Goal: Information Seeking & Learning: Learn about a topic

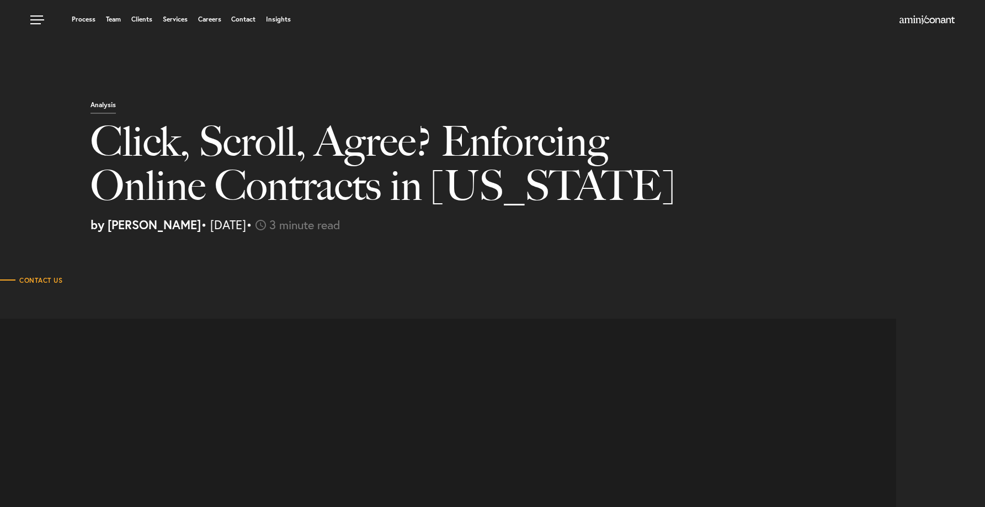
select select "US"
select select "Austin"
select select "Business and Civil Litigation"
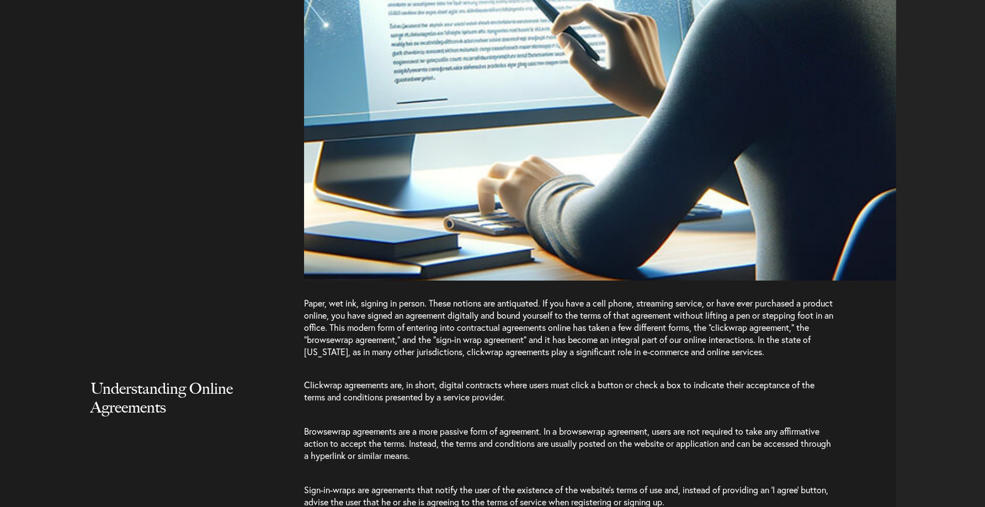
scroll to position [853, 0]
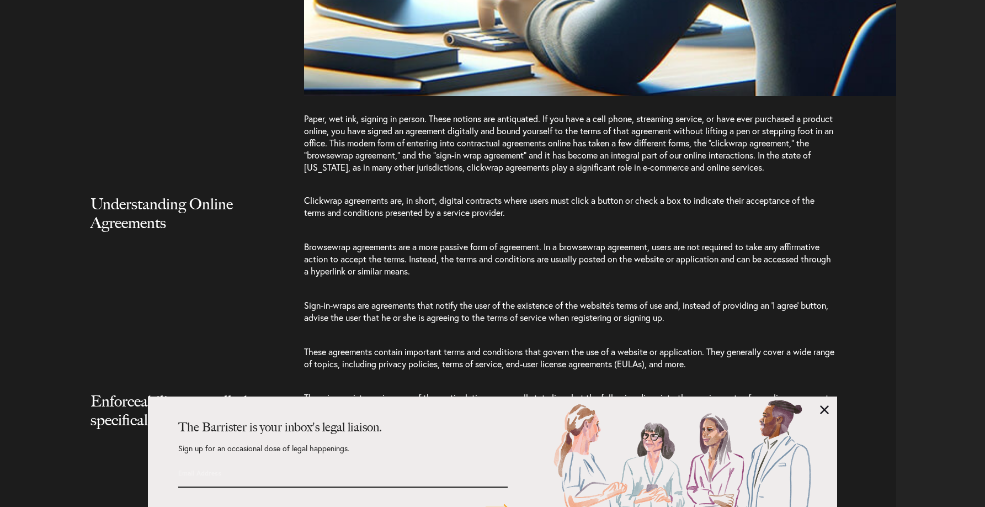
click at [819, 410] on div "The Barrister is your inbox's legal liaison. Sign up for an occasional dose of …" at bounding box center [493, 451] width 690 height 110
drag, startPoint x: 824, startPoint y: 408, endPoint x: 784, endPoint y: 405, distance: 39.9
click at [823, 408] on link at bounding box center [824, 409] width 9 height 9
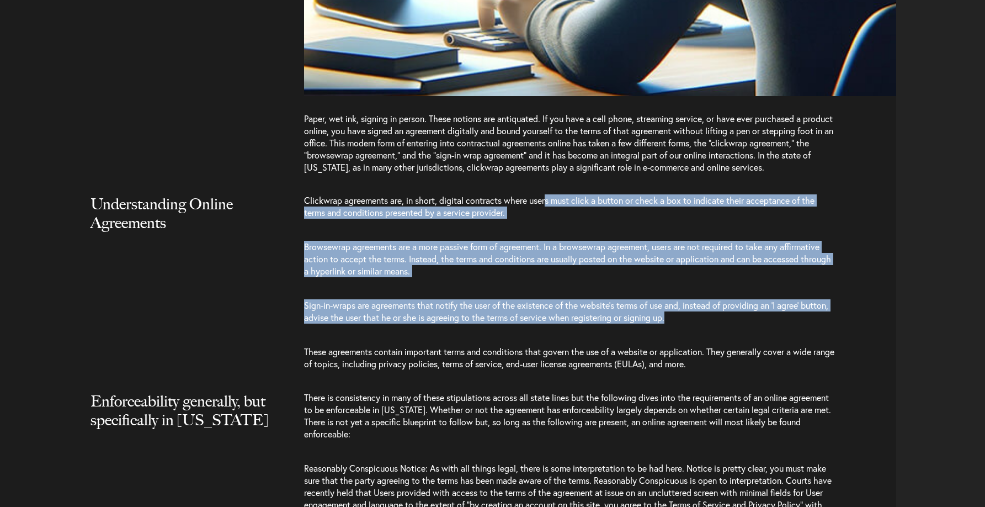
drag, startPoint x: 549, startPoint y: 202, endPoint x: 815, endPoint y: 321, distance: 291.5
click at [815, 321] on div "Clickwrap agreements are, in short, digital contracts where users must click a …" at bounding box center [600, 287] width 592 height 187
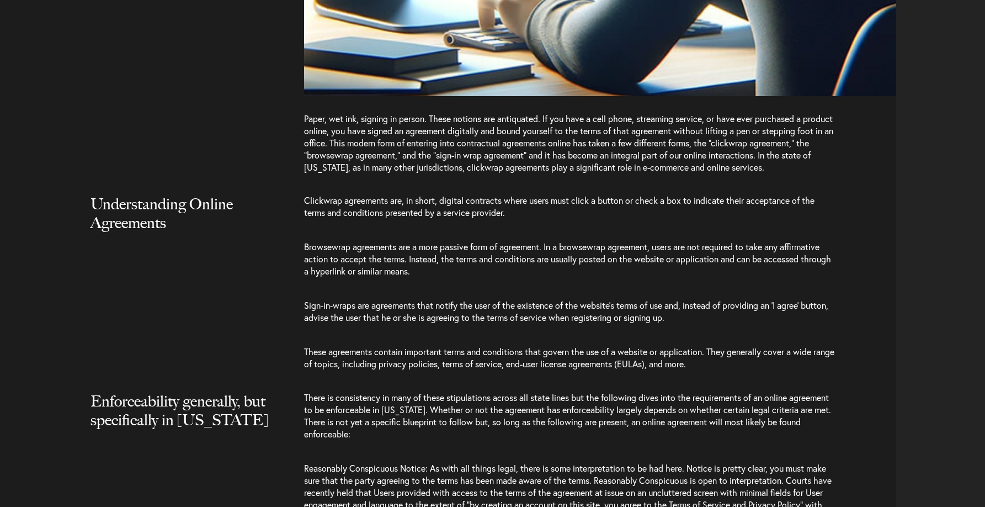
click at [714, 360] on span "These agreements contain important terms and conditions that govern the use of …" at bounding box center [569, 358] width 530 height 24
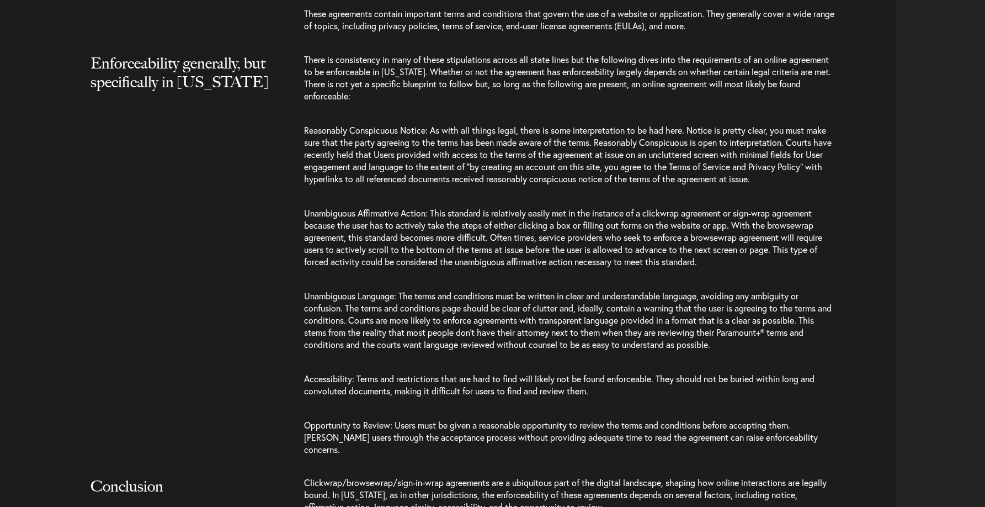
scroll to position [1192, 0]
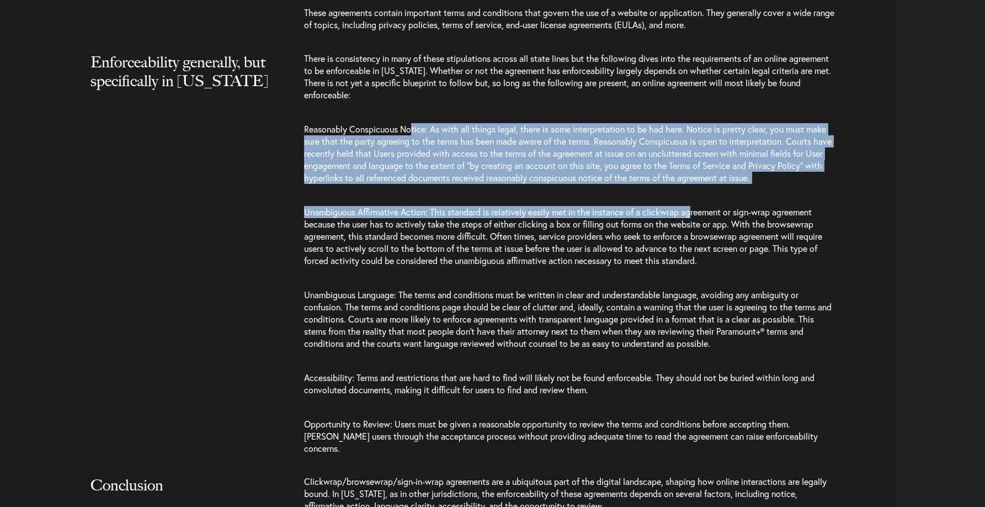
drag, startPoint x: 427, startPoint y: 129, endPoint x: 560, endPoint y: 215, distance: 158.5
click at [641, 215] on div "There is consistency in many of these stipulations across all state lines but t…" at bounding box center [600, 258] width 592 height 413
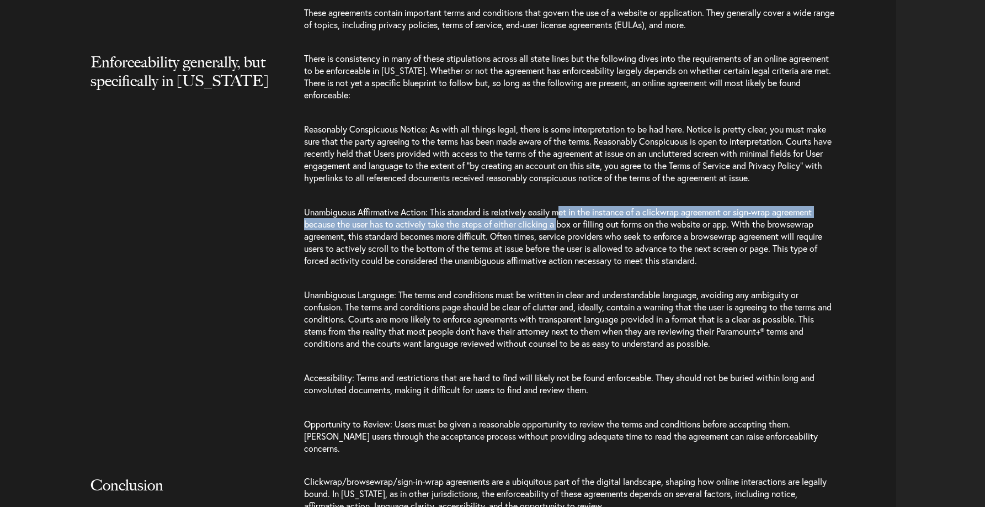
click at [562, 218] on span "Unambiguous Affirmative Action: This standard is relatively easily met in the i…" at bounding box center [563, 236] width 518 height 60
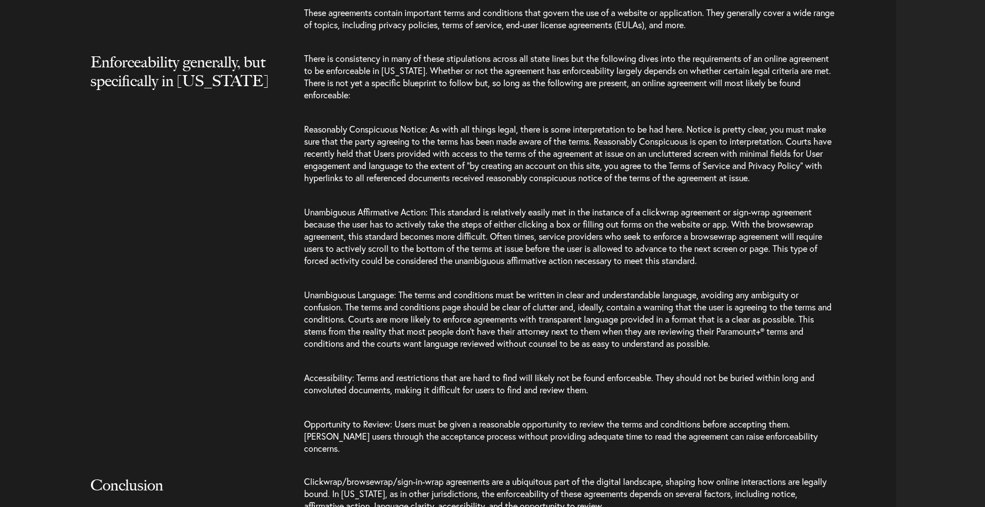
drag, startPoint x: 630, startPoint y: 221, endPoint x: 727, endPoint y: 230, distance: 97.0
click at [727, 230] on span "Unambiguous Affirmative Action: This standard is relatively easily met in the i…" at bounding box center [563, 236] width 518 height 60
drag, startPoint x: 821, startPoint y: 230, endPoint x: 831, endPoint y: 359, distance: 128.9
click at [831, 359] on div "There is consistency in many of these stipulations across all state lines but t…" at bounding box center [600, 258] width 592 height 413
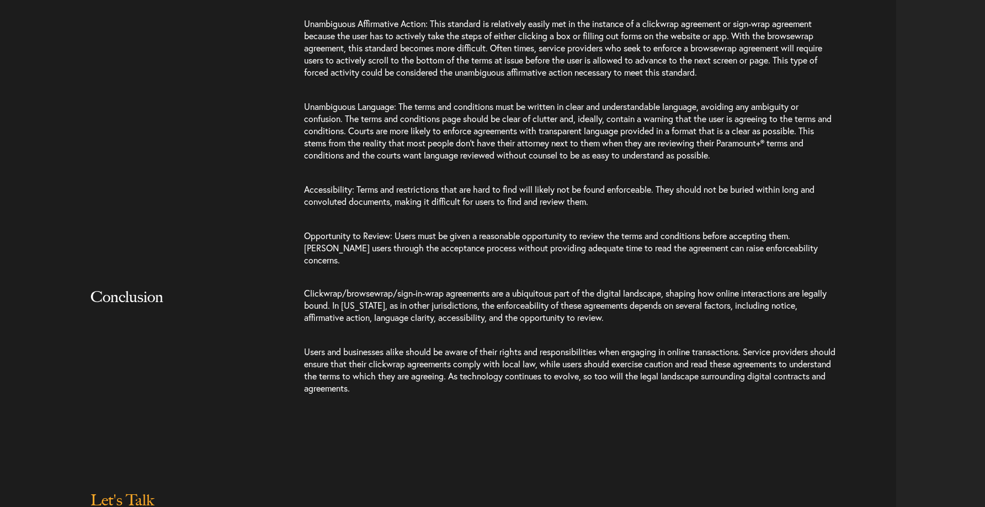
scroll to position [1383, 0]
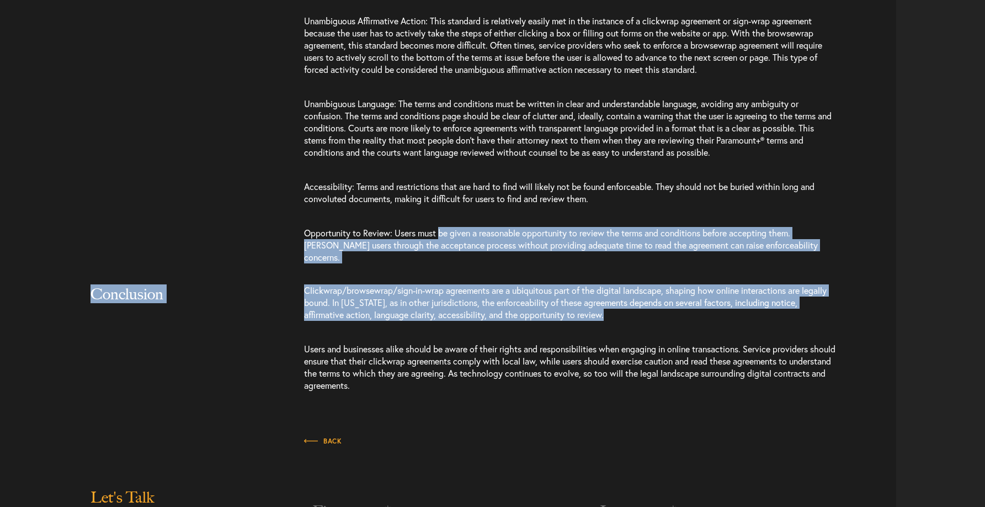
drag, startPoint x: 442, startPoint y: 236, endPoint x: 610, endPoint y: 335, distance: 195.5
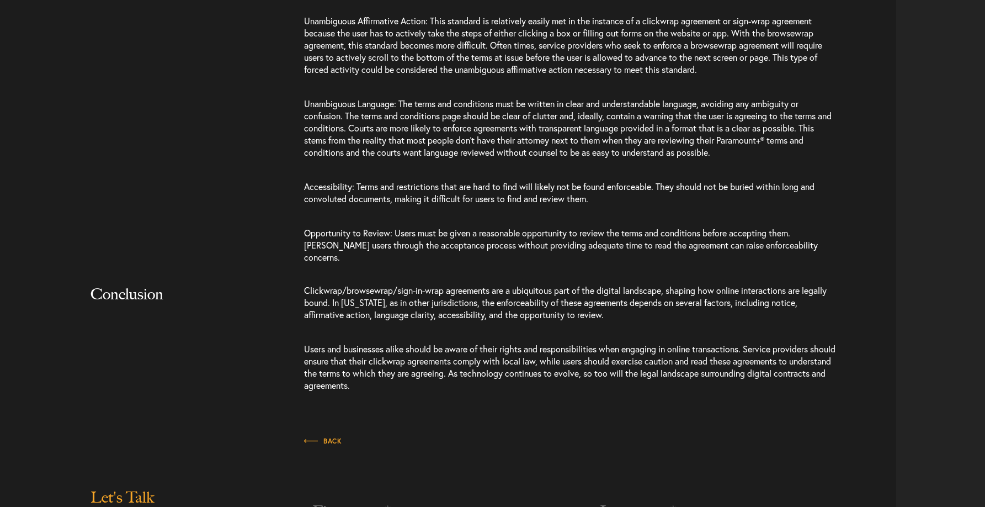
click at [581, 343] on span "Users and businesses alike should be aware of their rights and responsibilities…" at bounding box center [570, 367] width 532 height 48
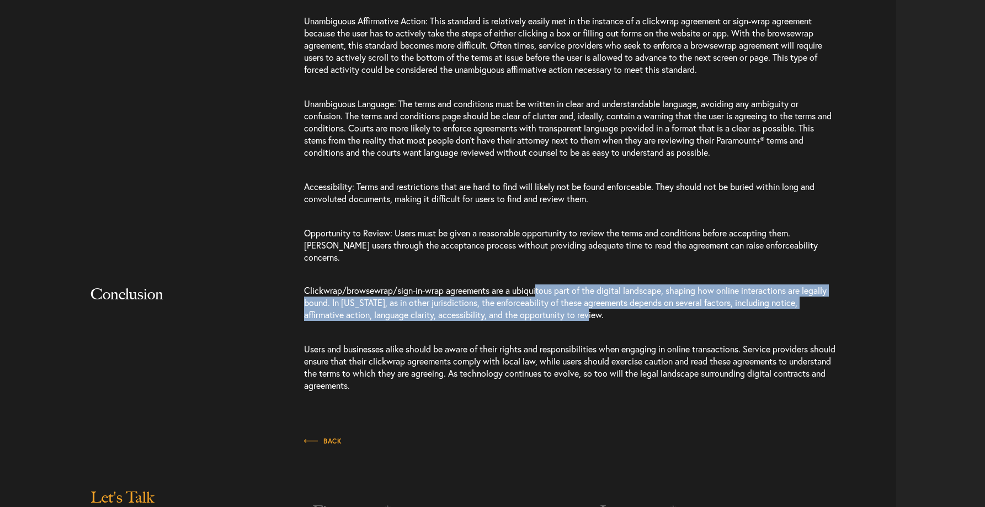
drag, startPoint x: 541, startPoint y: 283, endPoint x: 889, endPoint y: 302, distance: 347.8
click at [889, 302] on div "Clickwrap/browsewrap/sign-in-wrap agreements are a ubiquitous part of the digit…" at bounding box center [600, 343] width 592 height 118
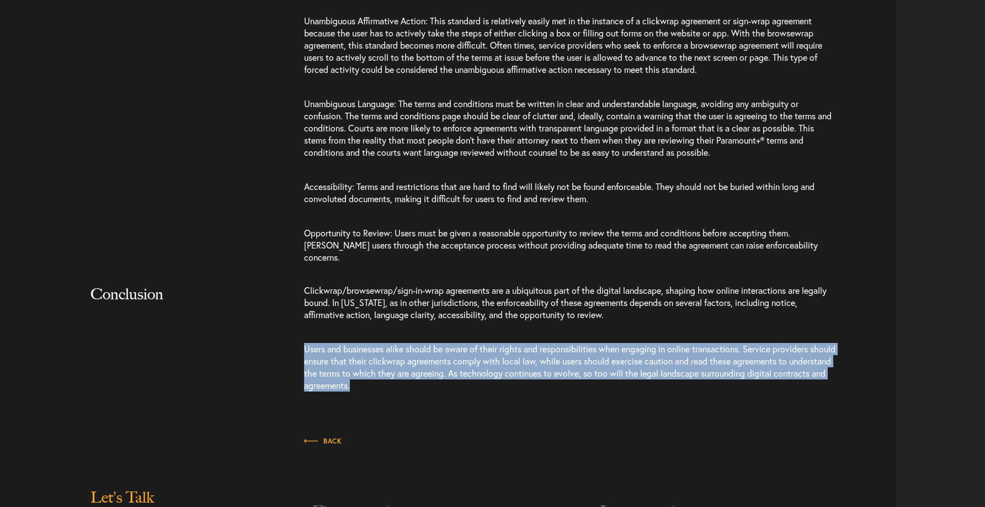
drag, startPoint x: 475, startPoint y: 327, endPoint x: 854, endPoint y: 380, distance: 383.0
click at [854, 380] on div "Clickwrap/browsewrap/sign-in-wrap agreements are a ubiquitous part of the digit…" at bounding box center [600, 343] width 592 height 118
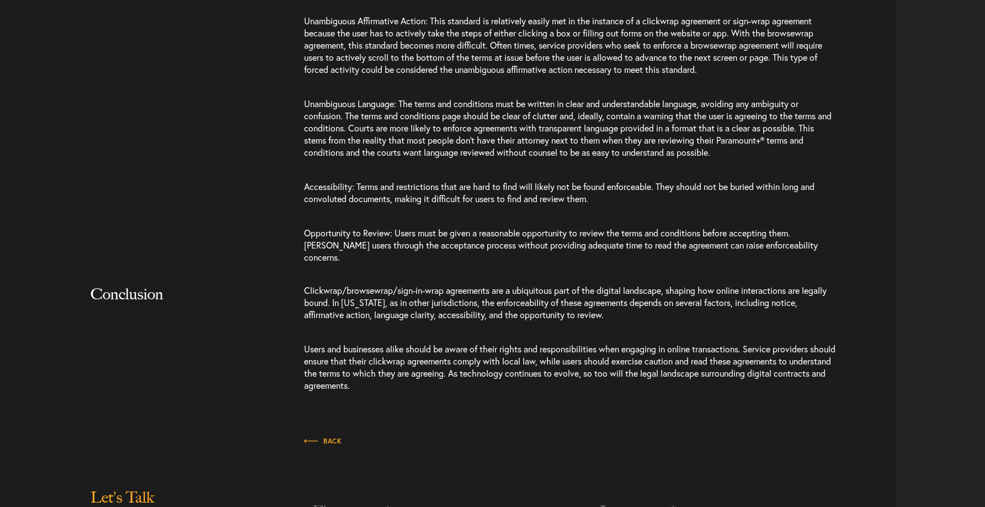
click at [679, 384] on p "Users and businesses alike should be aware of their rights and responsibilities…" at bounding box center [570, 367] width 533 height 71
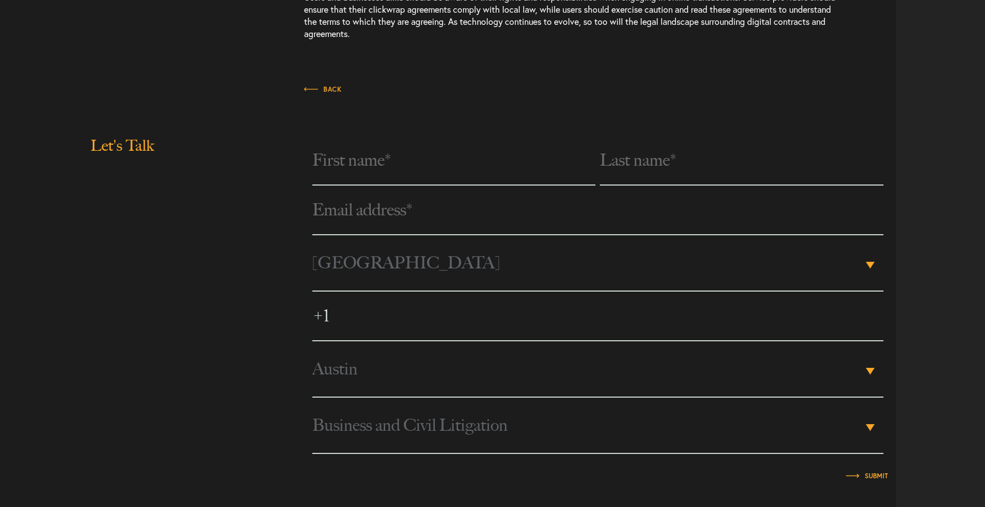
scroll to position [1948, 0]
